Goal: Transaction & Acquisition: Purchase product/service

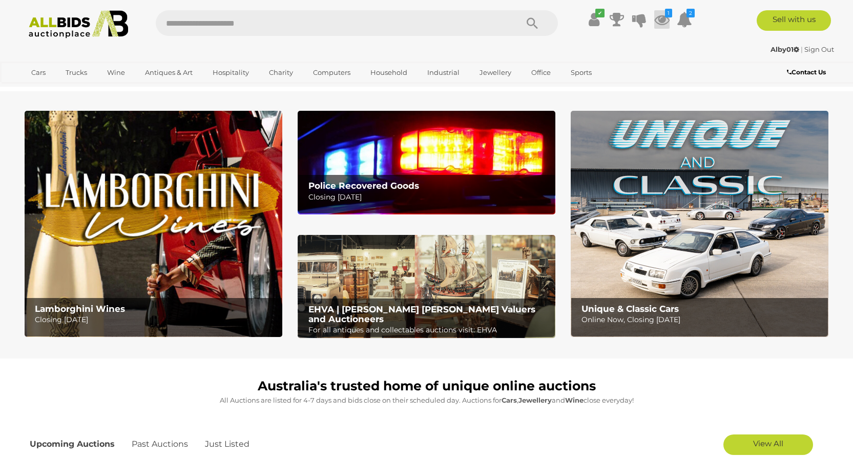
click at [661, 21] on icon at bounding box center [662, 19] width 15 height 18
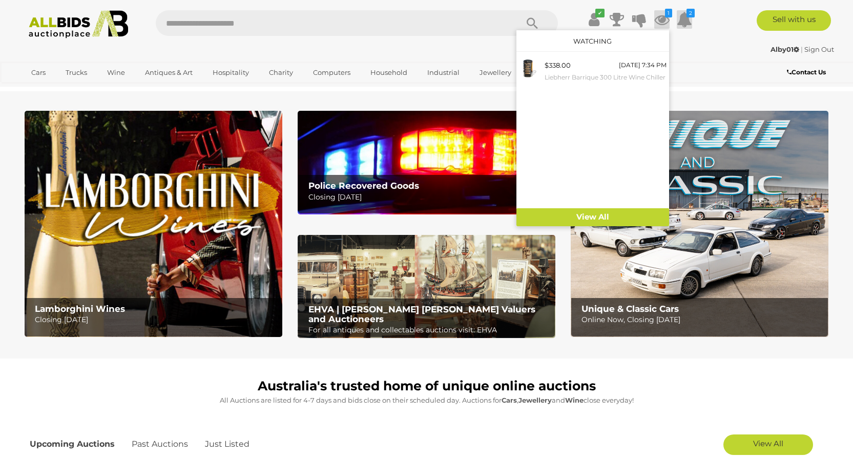
click at [687, 25] on icon at bounding box center [684, 19] width 15 height 18
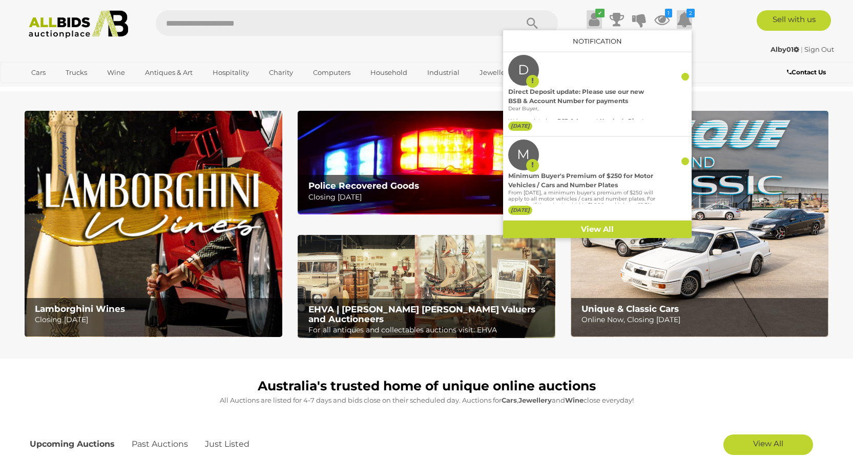
click at [596, 23] on icon at bounding box center [594, 19] width 11 height 18
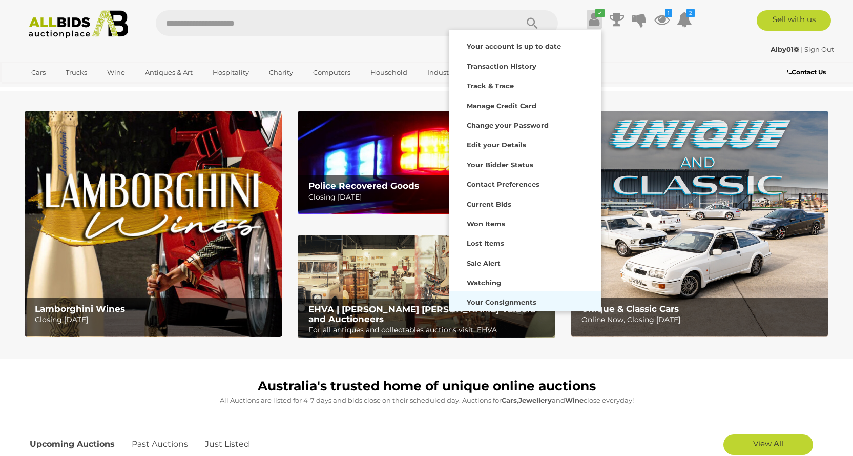
click at [486, 300] on strong "Your Consignments" at bounding box center [502, 302] width 70 height 8
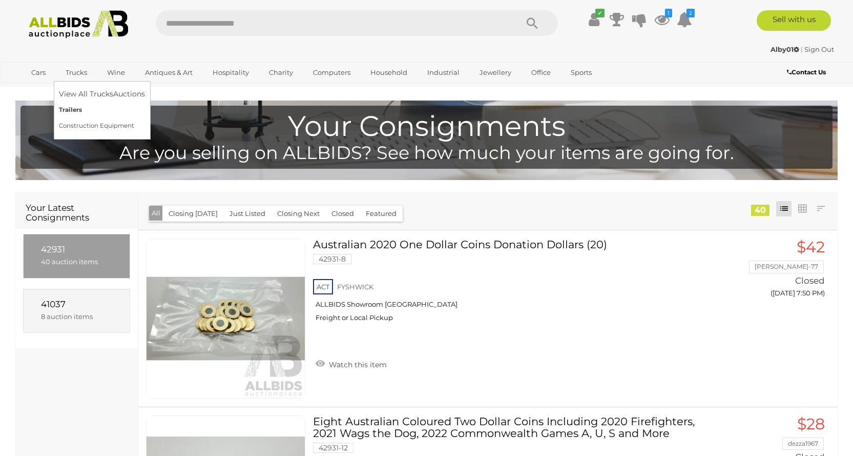
click at [73, 108] on link "Trailers" at bounding box center [102, 110] width 86 height 16
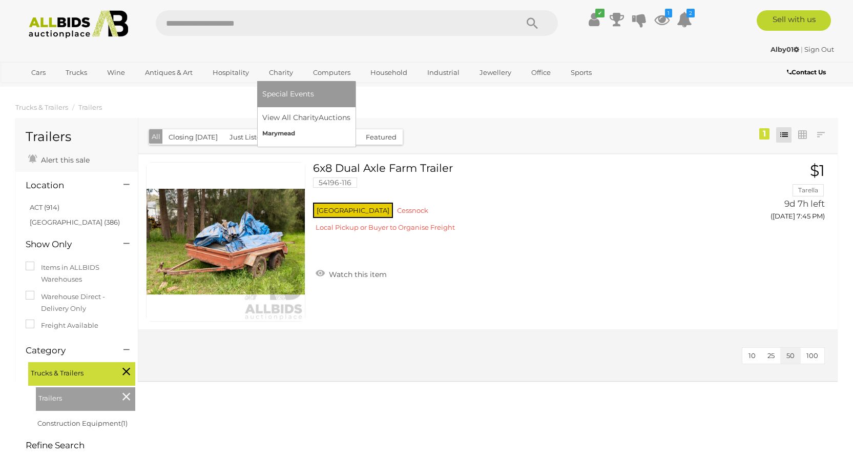
click at [280, 136] on link "Marymead" at bounding box center [306, 134] width 88 height 16
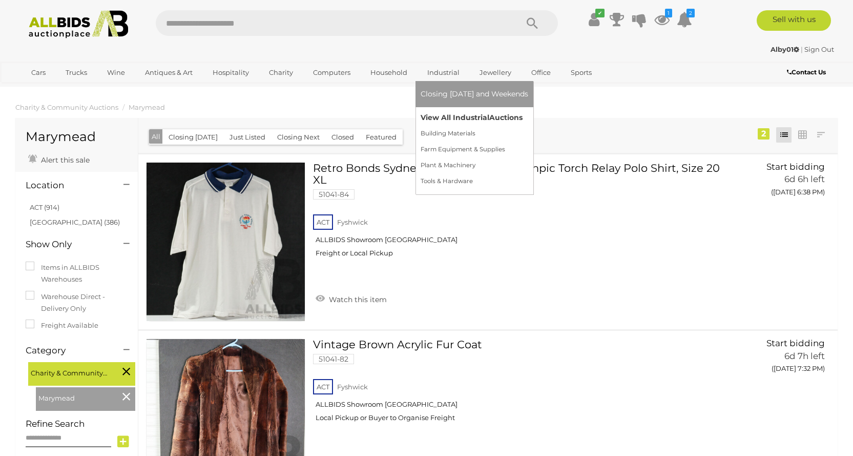
click at [433, 117] on link "View All Industrial Auctions" at bounding box center [475, 118] width 108 height 16
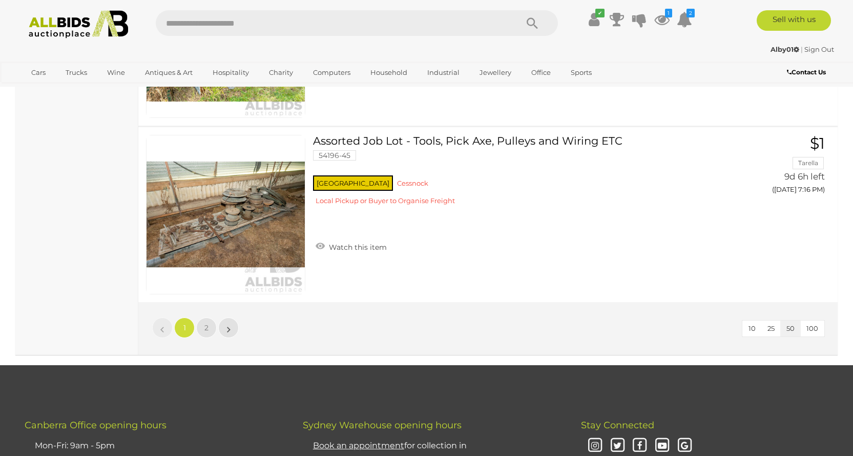
scroll to position [8816, 0]
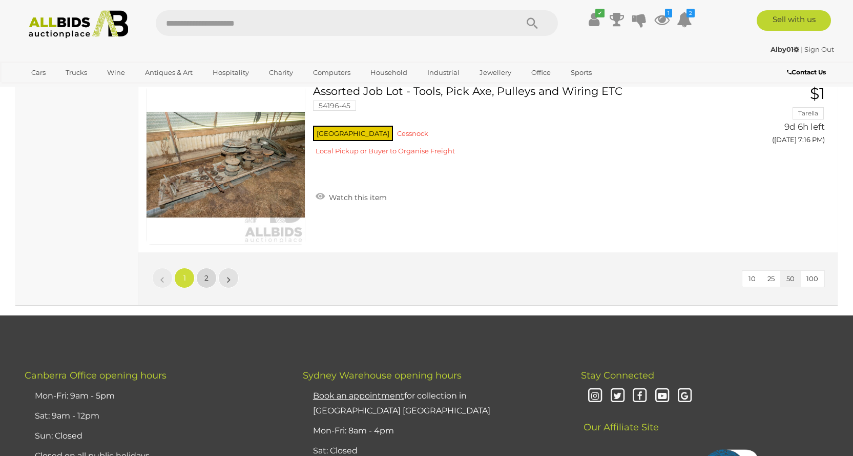
click at [206, 275] on span "2" at bounding box center [207, 277] width 4 height 9
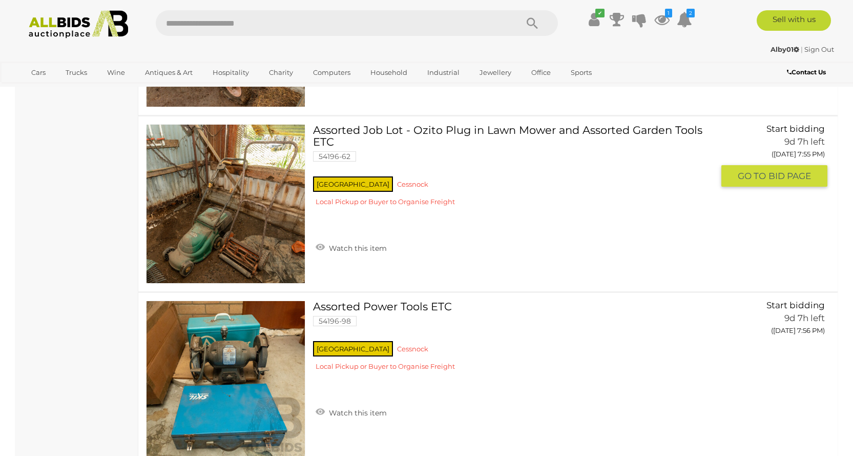
scroll to position [4654, 0]
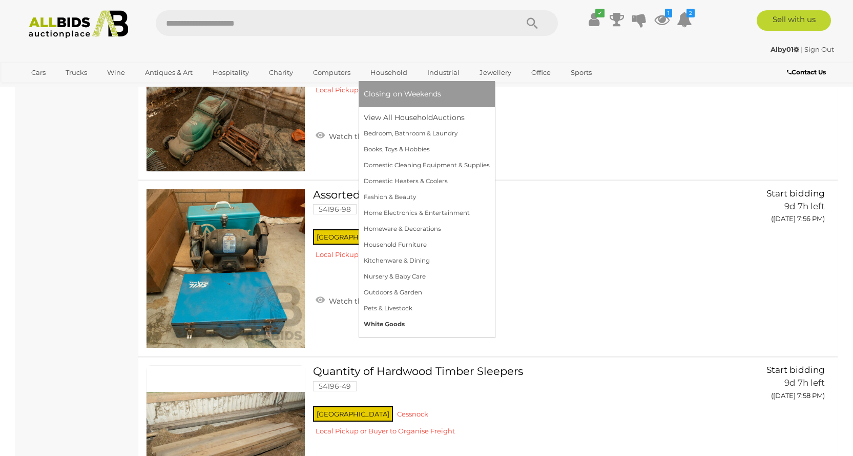
click at [397, 324] on link "White Goods" at bounding box center [427, 324] width 126 height 16
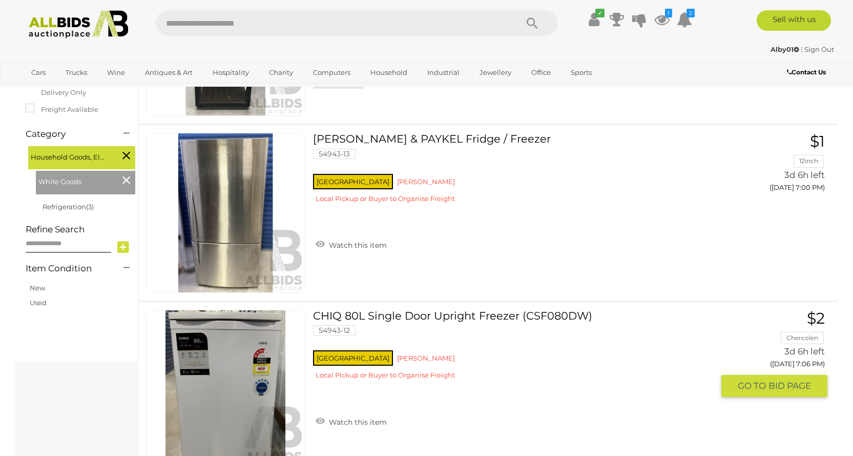
scroll to position [154, 0]
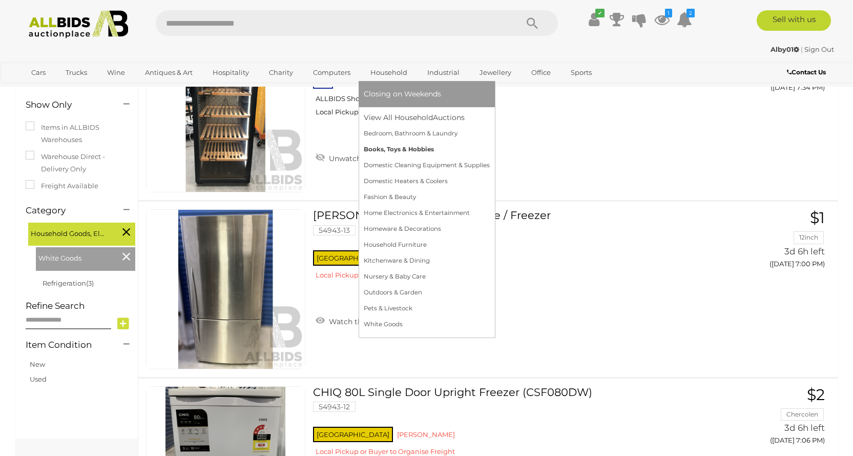
click at [391, 148] on link "Books, Toys & Hobbies" at bounding box center [427, 149] width 126 height 16
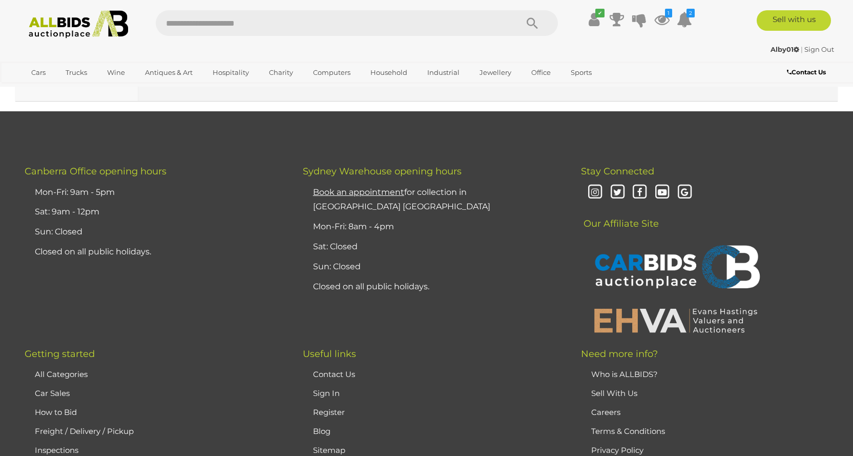
scroll to position [8765, 0]
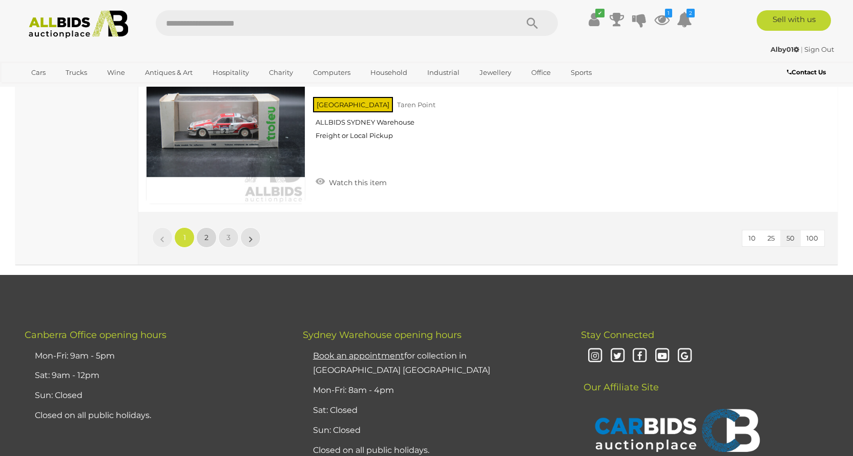
click at [205, 238] on span "2" at bounding box center [207, 237] width 4 height 9
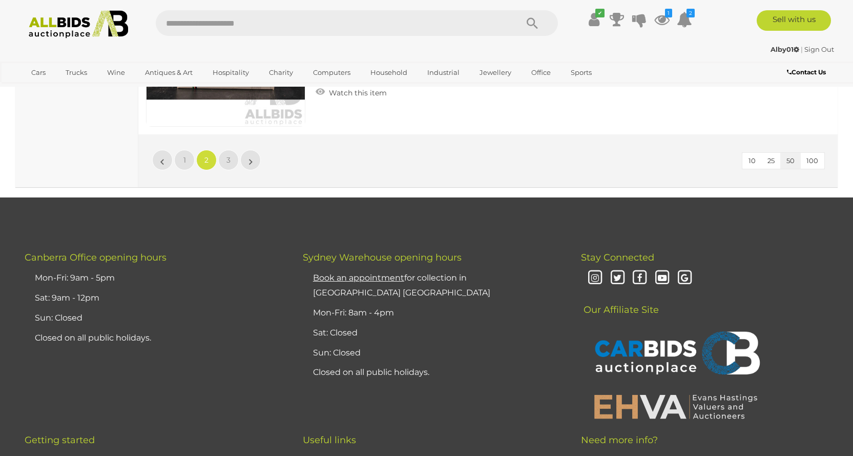
scroll to position [8764, 0]
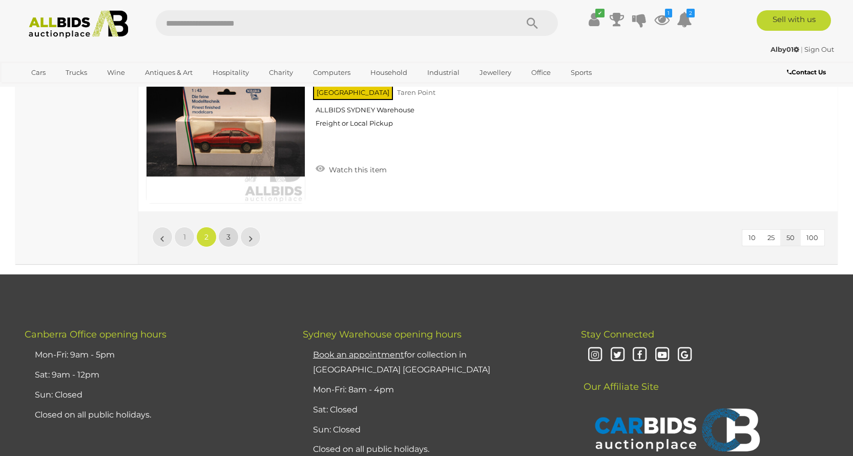
click at [229, 239] on span "3" at bounding box center [229, 236] width 4 height 9
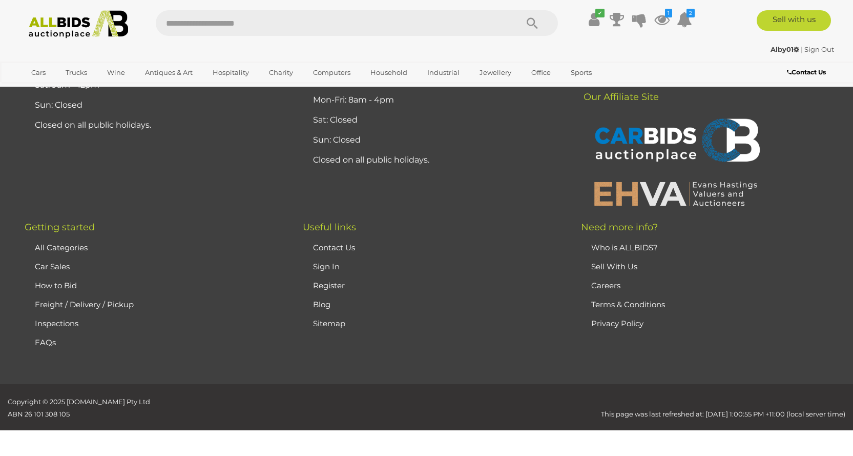
scroll to position [50, 0]
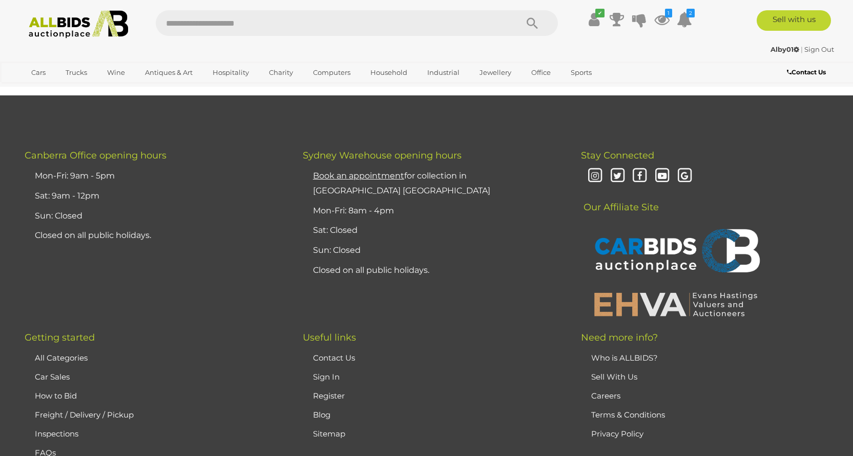
scroll to position [4813, 0]
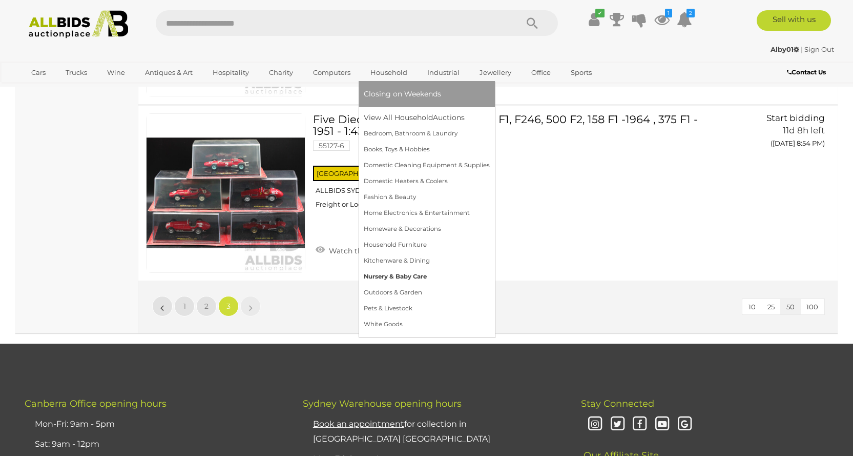
click at [389, 278] on link "Nursery & Baby Care" at bounding box center [427, 277] width 126 height 16
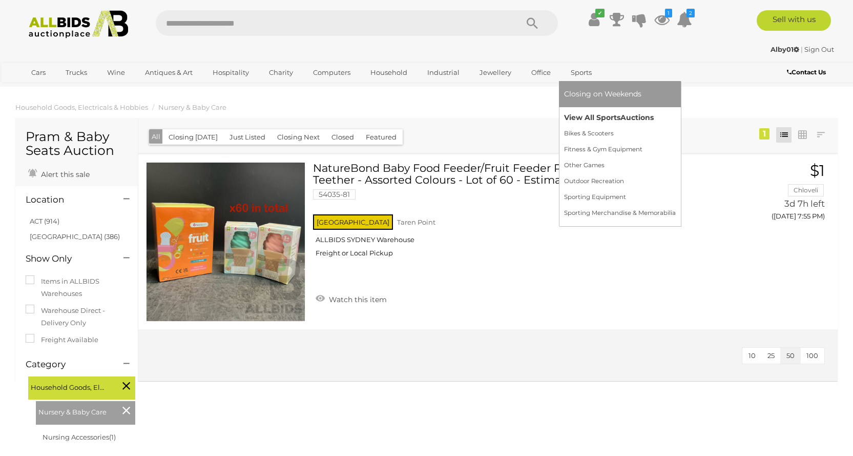
click at [583, 118] on link "View All Sports Auctions" at bounding box center [620, 118] width 112 height 16
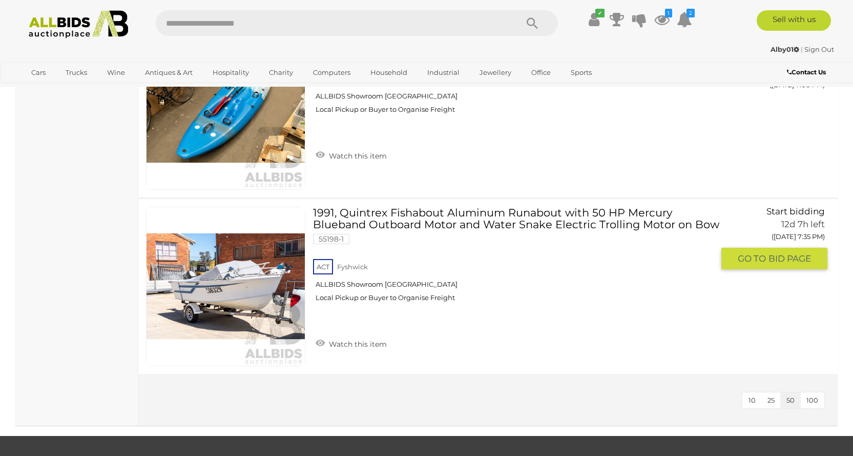
scroll to position [5689, 0]
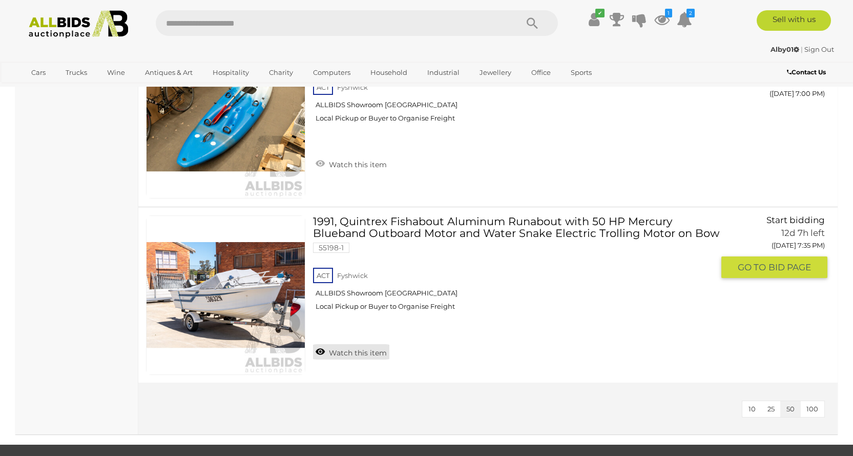
click at [358, 352] on link "Watch this item" at bounding box center [351, 351] width 76 height 15
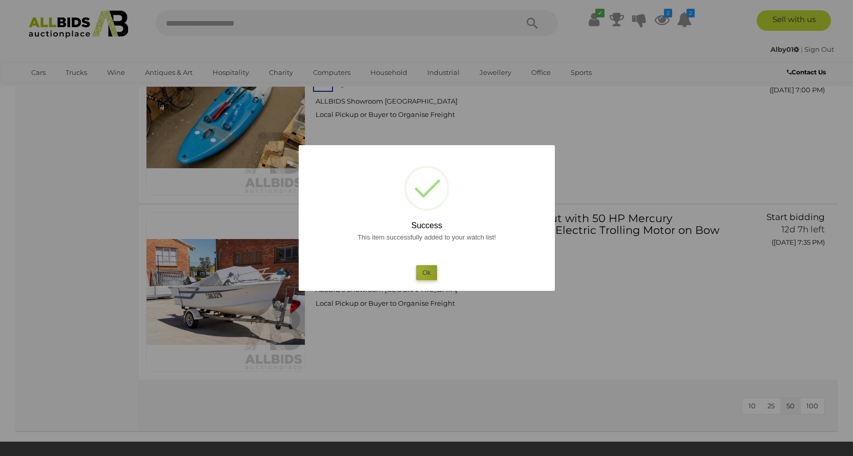
click at [419, 270] on button "Ok" at bounding box center [426, 272] width 21 height 15
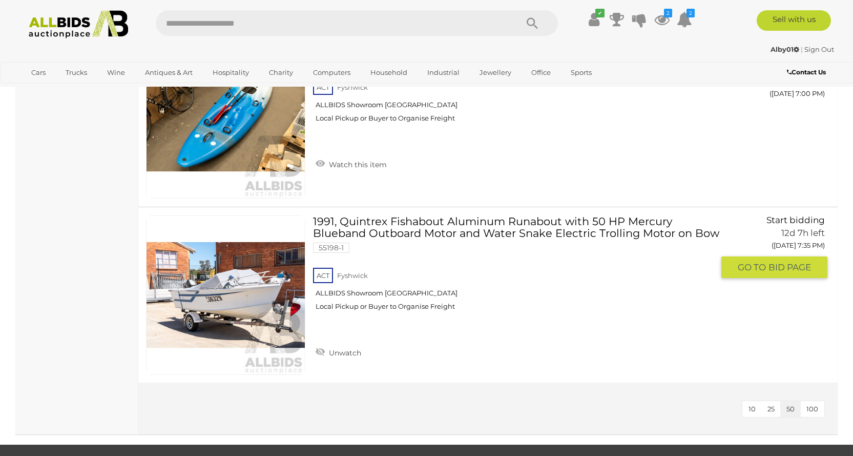
click at [262, 291] on link at bounding box center [225, 294] width 159 height 159
